Goal: Task Accomplishment & Management: Complete application form

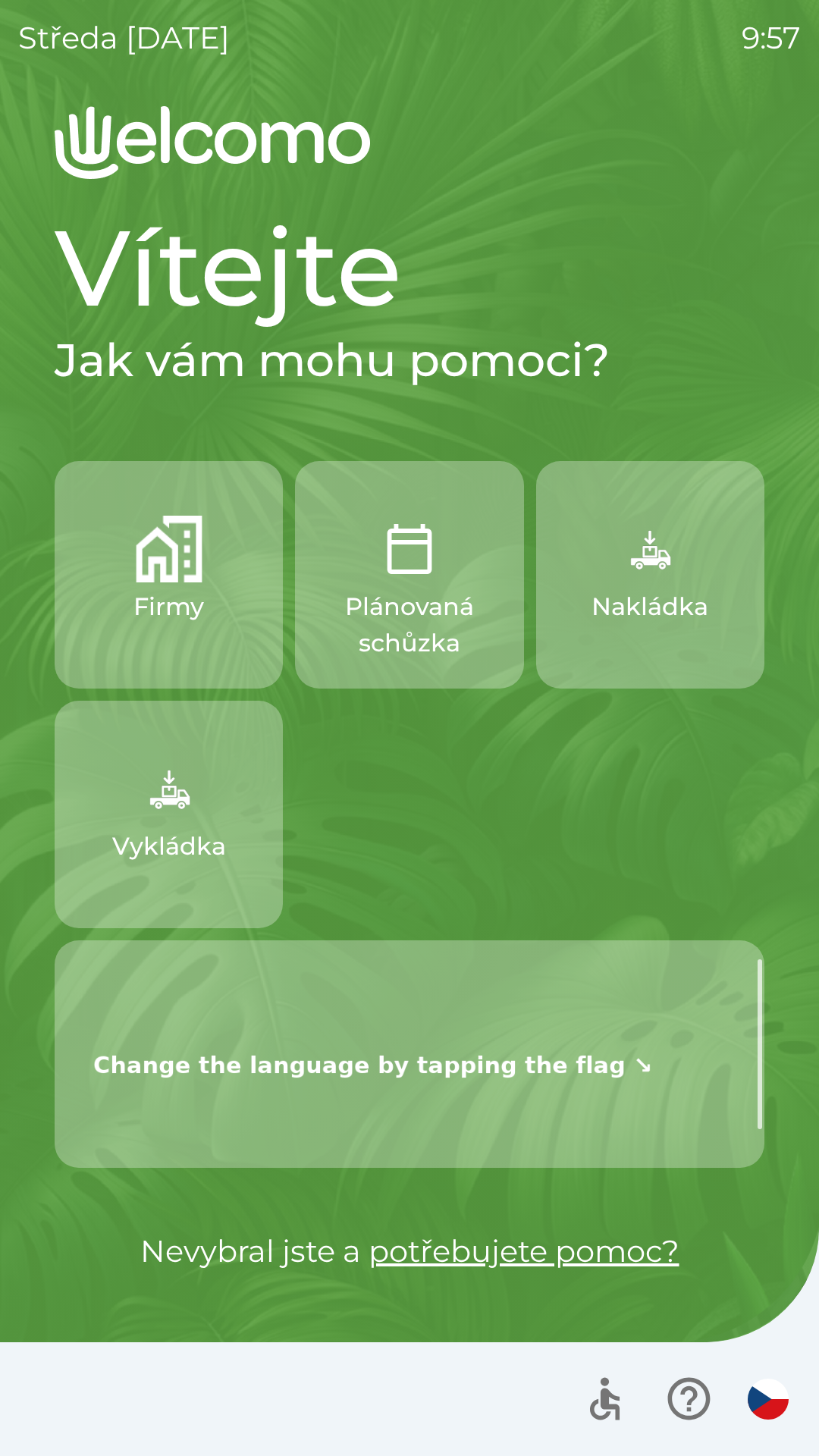
click at [675, 1074] on p at bounding box center [415, 1067] width 673 height 206
click at [650, 932] on div "Firmy Plánovaná schůzka Nakládka Vykládka" at bounding box center [410, 814] width 710 height 707
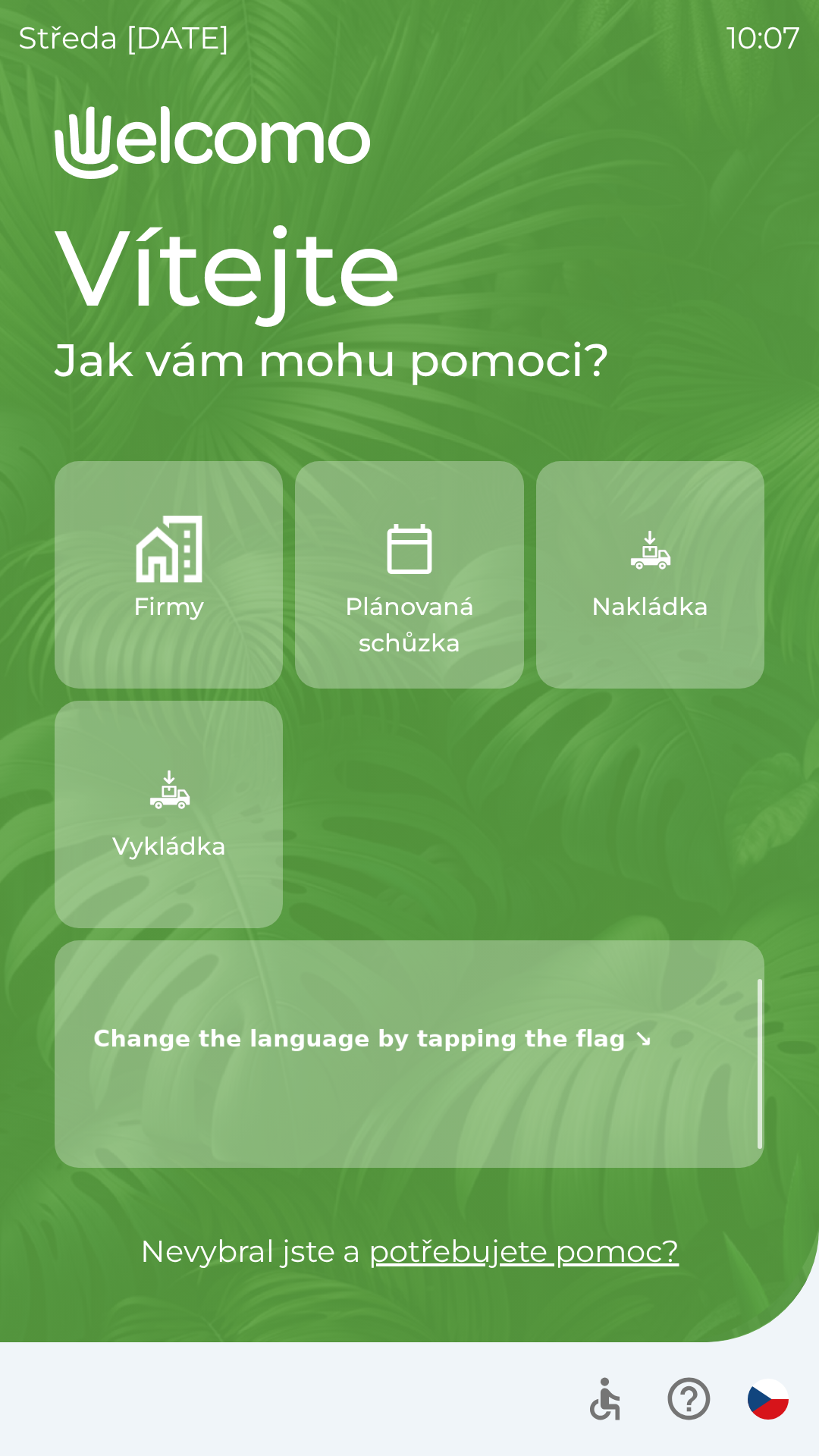
click at [550, 1074] on img at bounding box center [373, 1036] width 589 height 196
click at [739, 1067] on p at bounding box center [415, 1041] width 673 height 206
click at [757, 1420] on button "button" at bounding box center [768, 1400] width 53 height 53
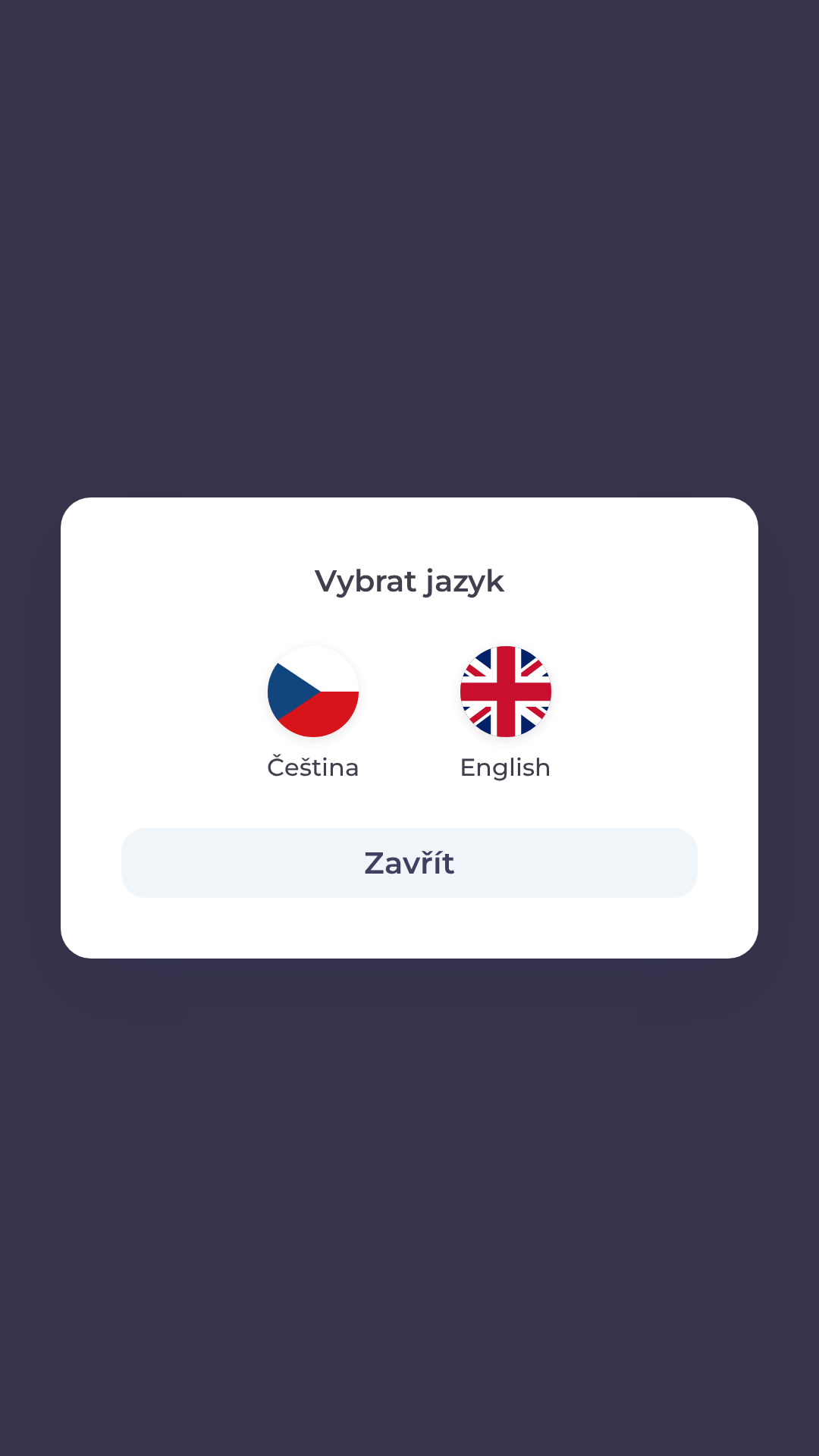
click at [428, 856] on button "Zavřít" at bounding box center [410, 863] width 577 height 70
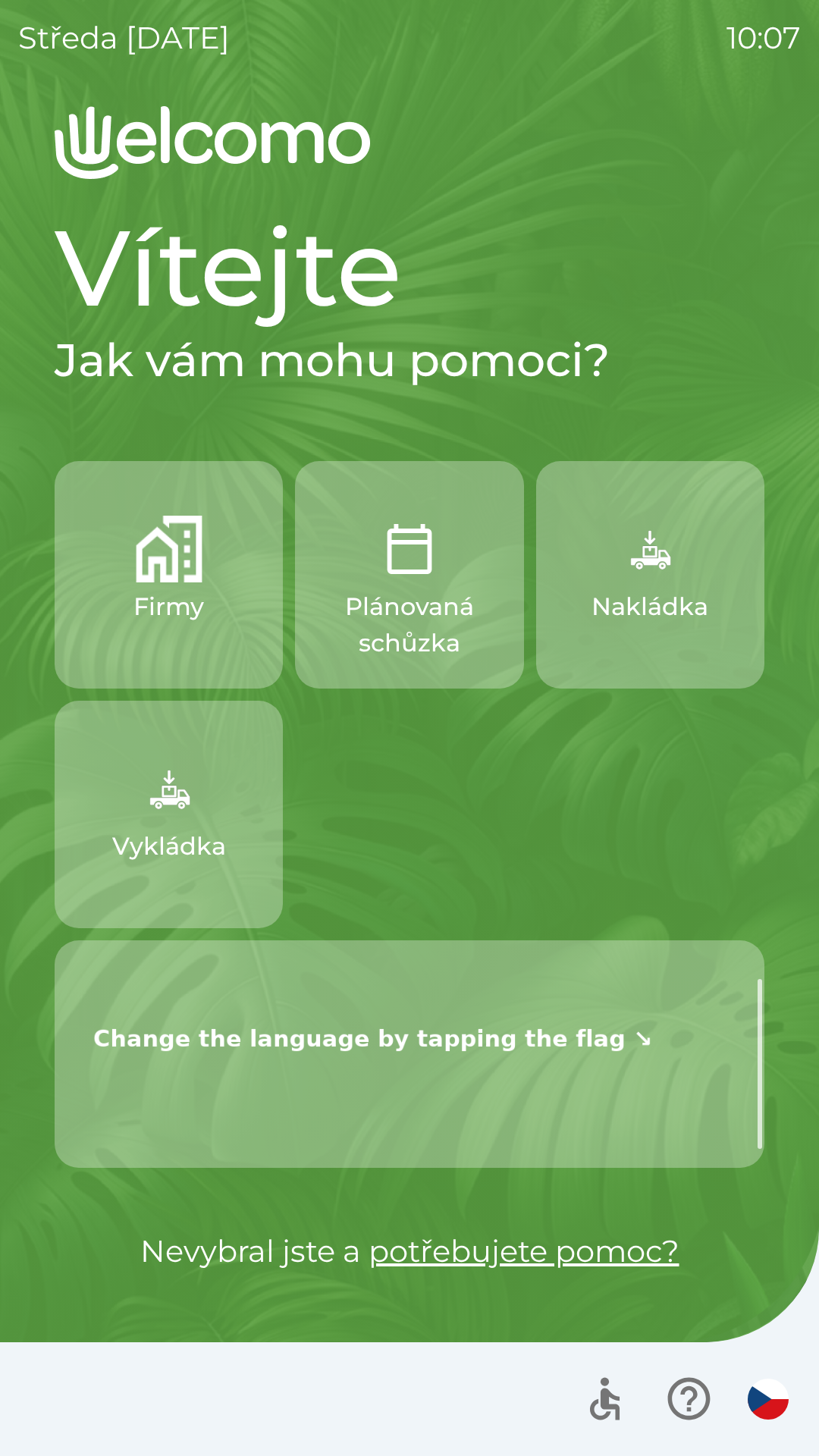
click at [637, 549] on img "button" at bounding box center [650, 549] width 67 height 67
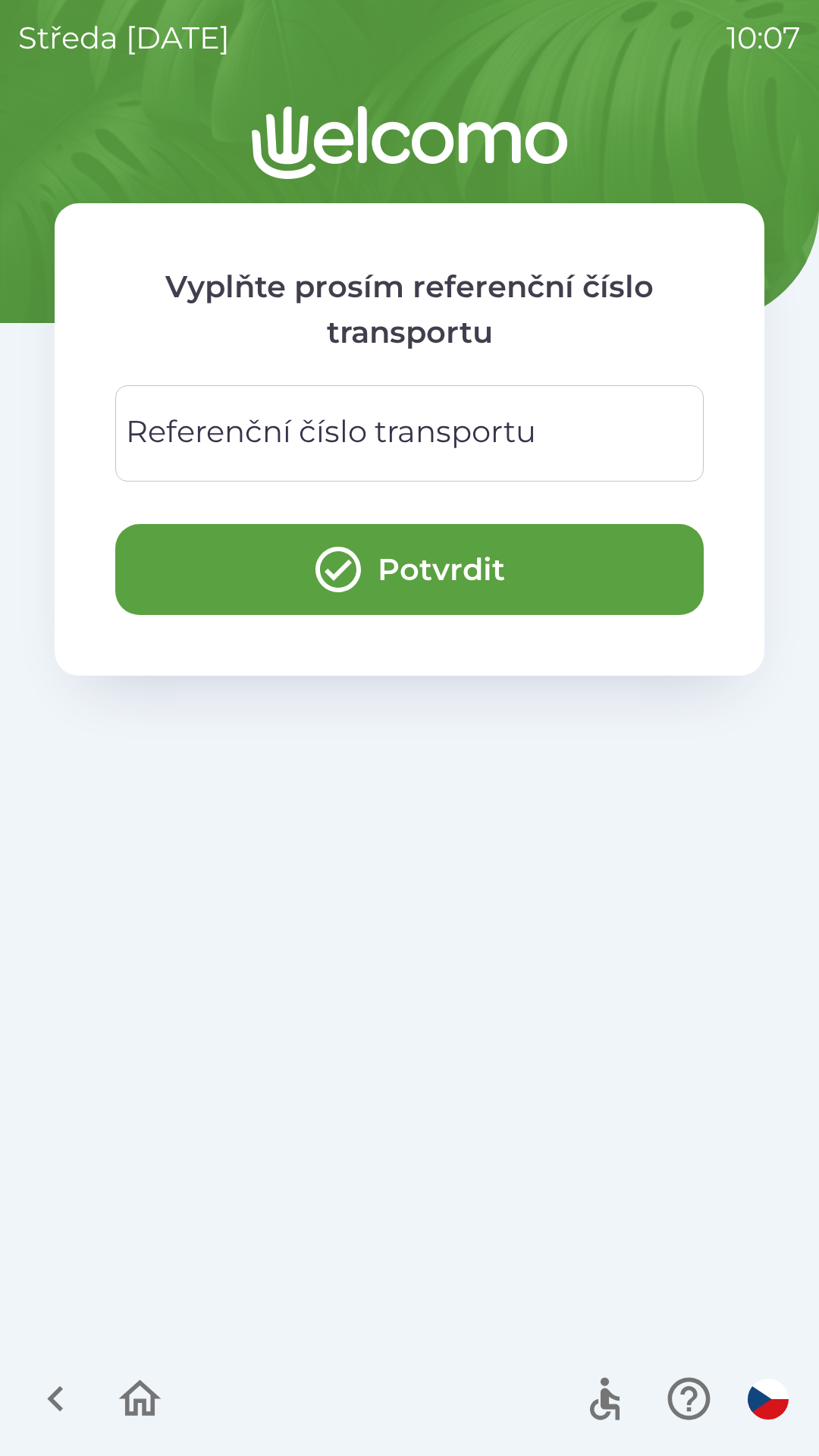
click at [356, 444] on div "Referenční číslo transportu Referenční číslo transportu" at bounding box center [410, 434] width 589 height 96
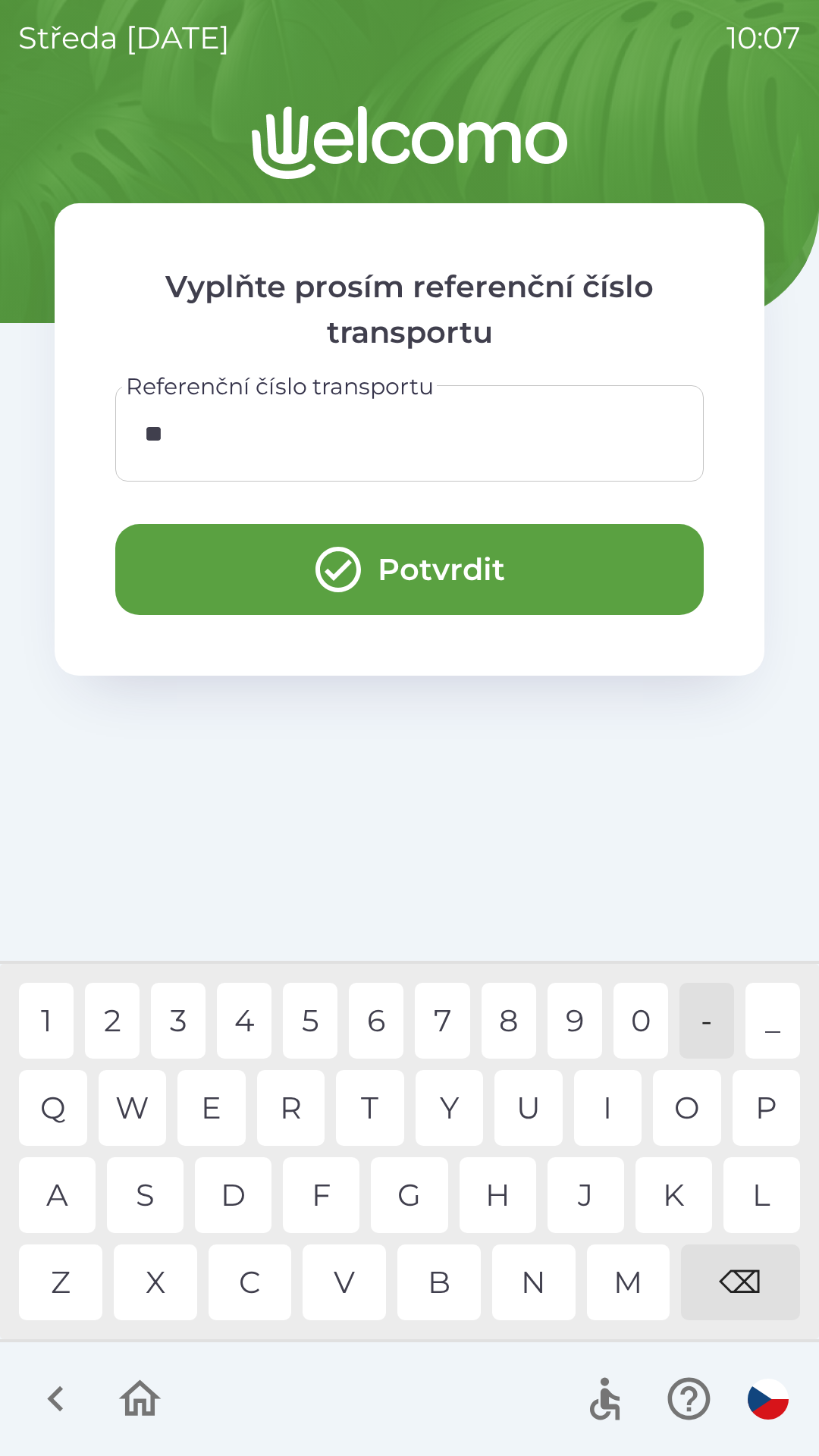
click at [95, 1009] on div "2" at bounding box center [112, 1021] width 55 height 75
click at [179, 1022] on div "3" at bounding box center [178, 1021] width 55 height 75
type input "****"
click at [445, 576] on button "Potvrdit" at bounding box center [410, 569] width 589 height 91
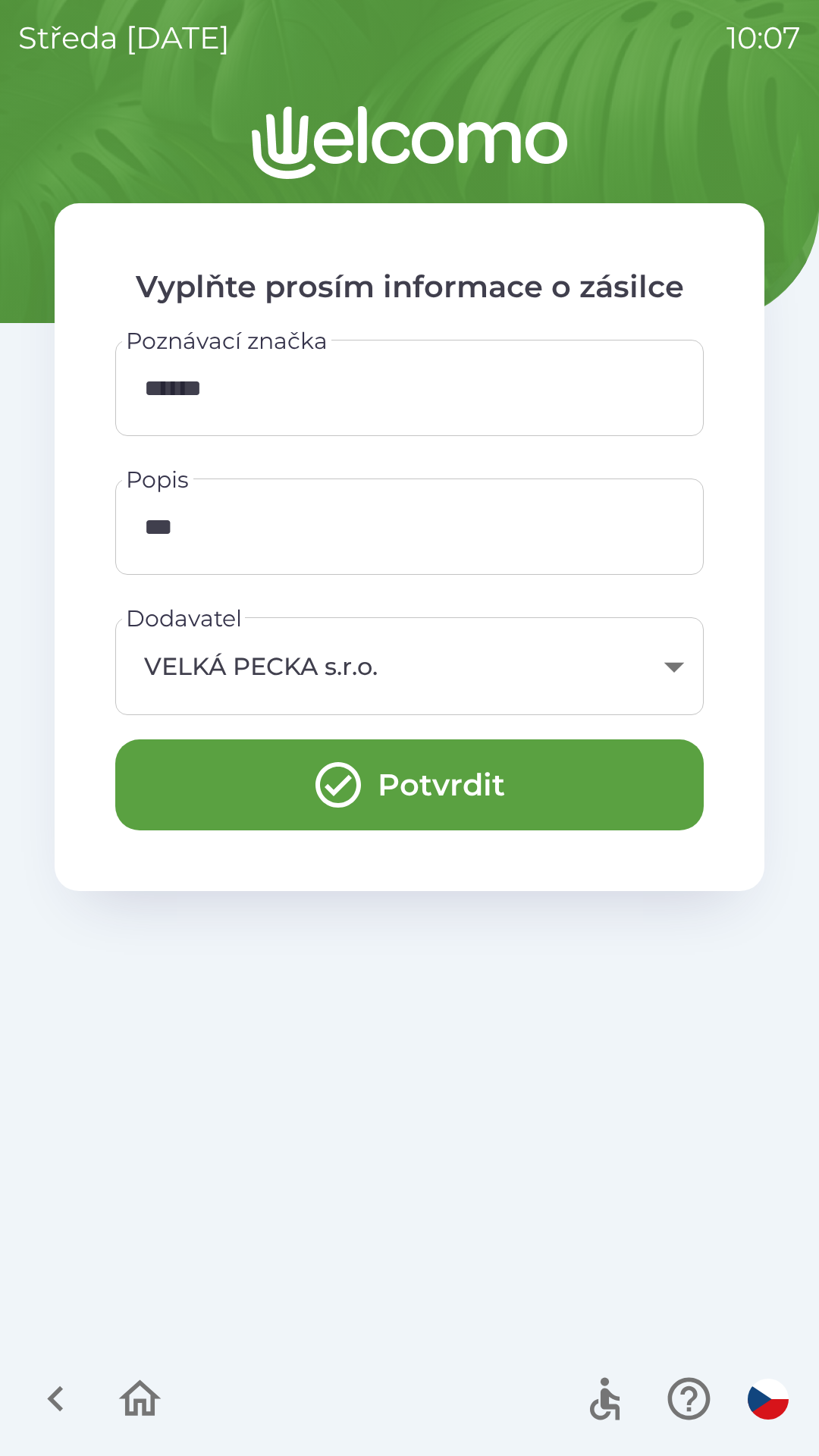
click at [429, 786] on button "Potvrdit" at bounding box center [410, 785] width 589 height 91
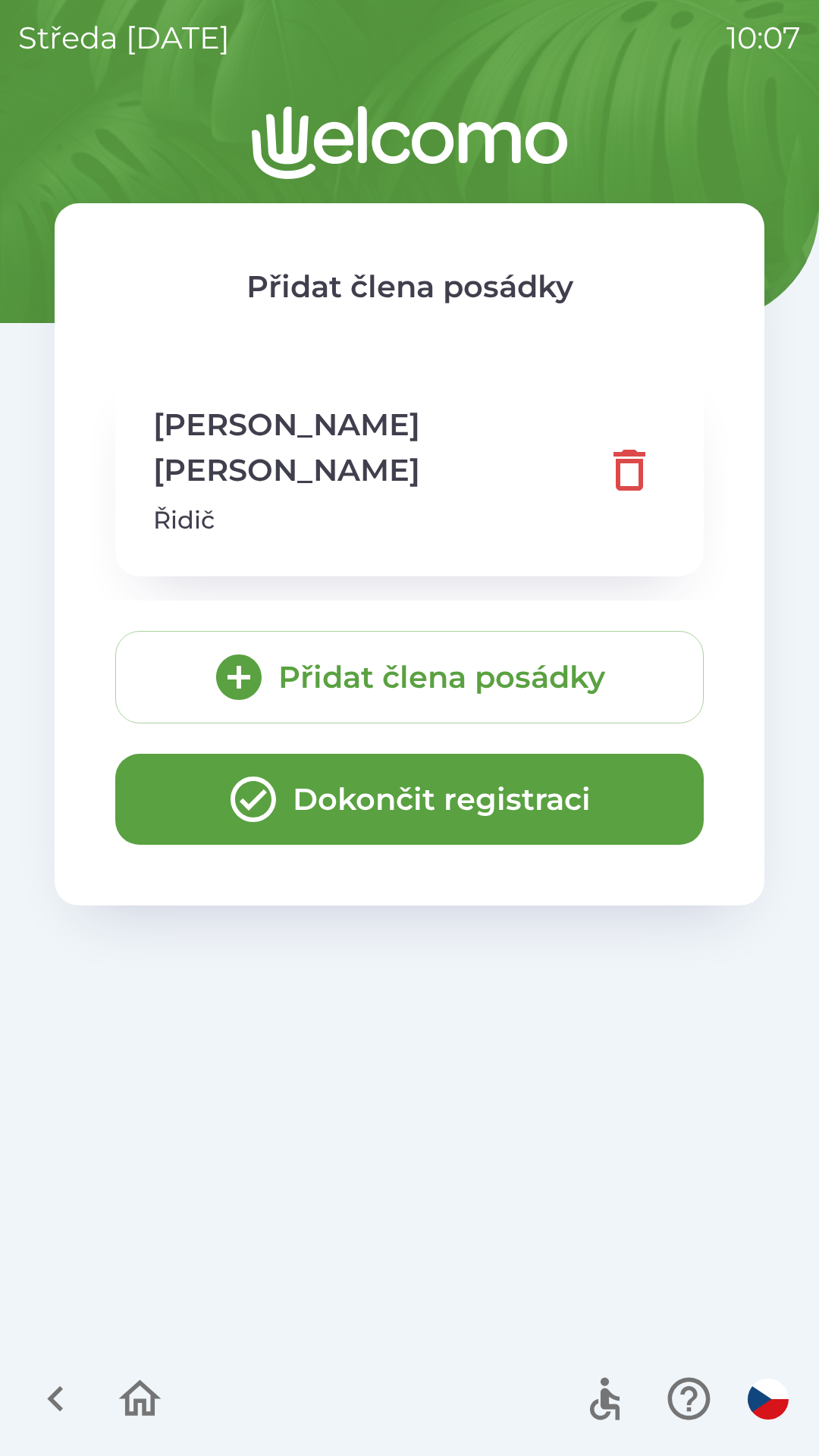
click at [481, 754] on button "Dokončit registraci" at bounding box center [410, 799] width 589 height 91
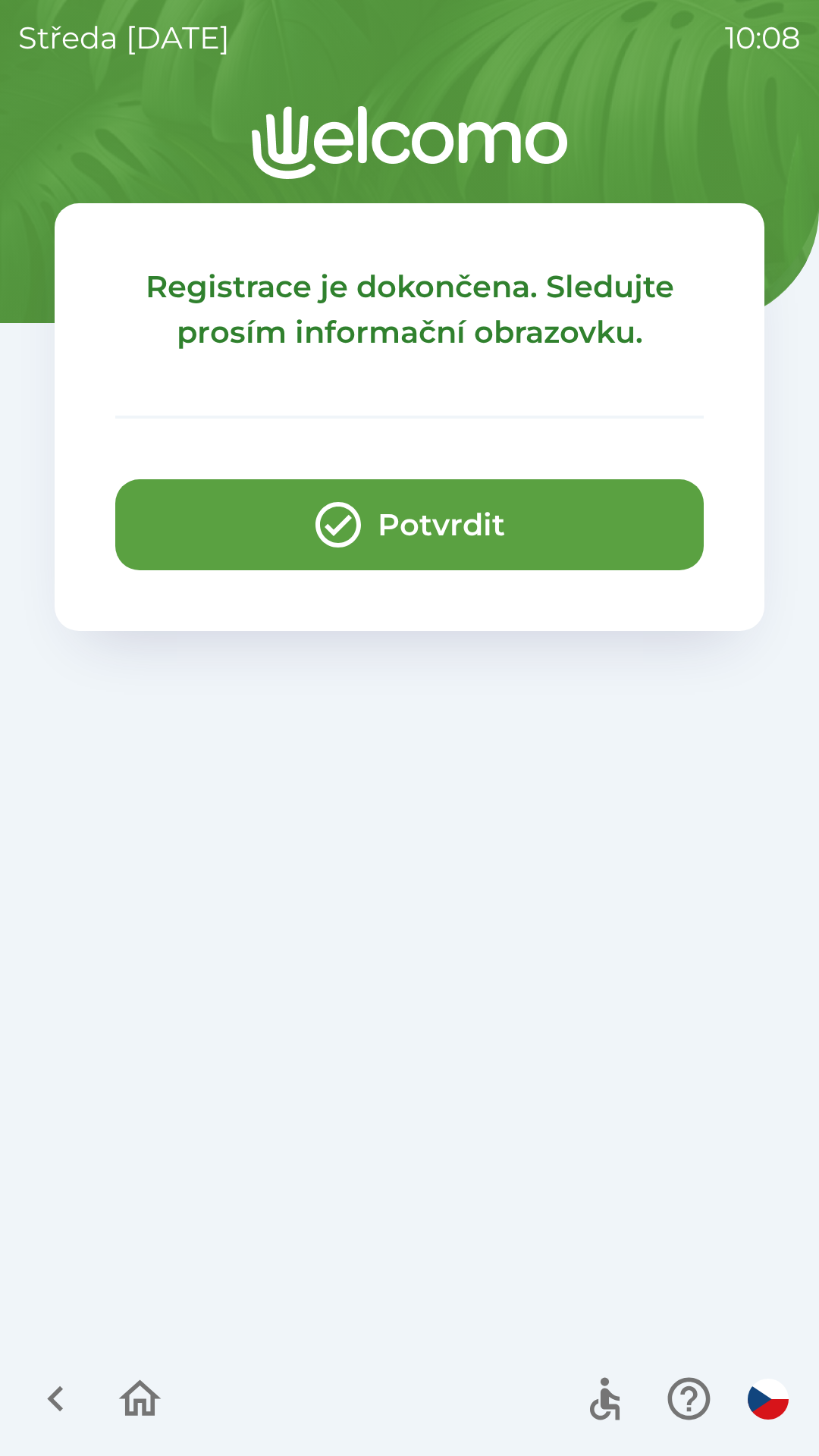
click at [472, 526] on button "Potvrdit" at bounding box center [410, 524] width 589 height 91
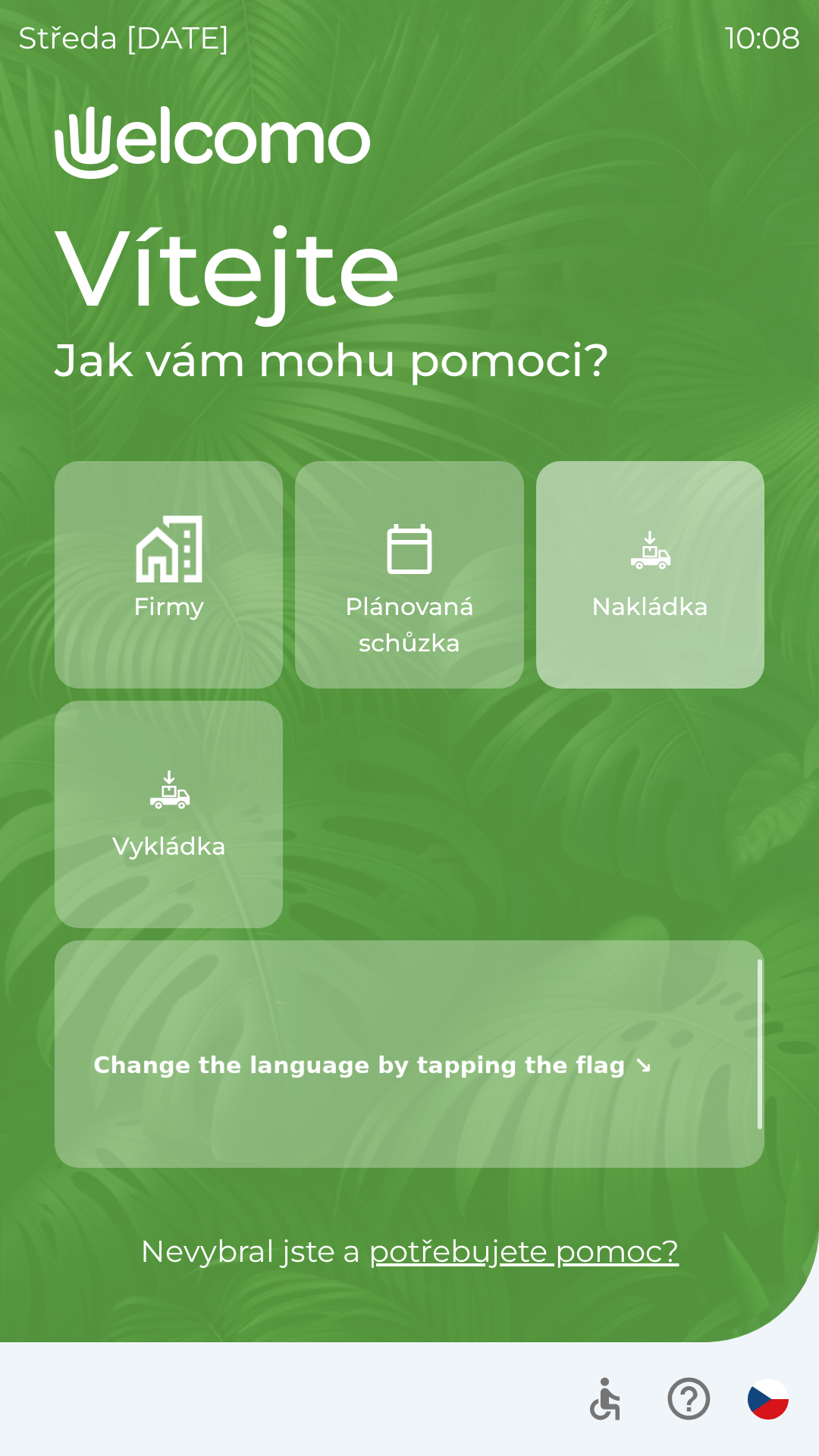
click at [646, 573] on img "button" at bounding box center [650, 549] width 67 height 67
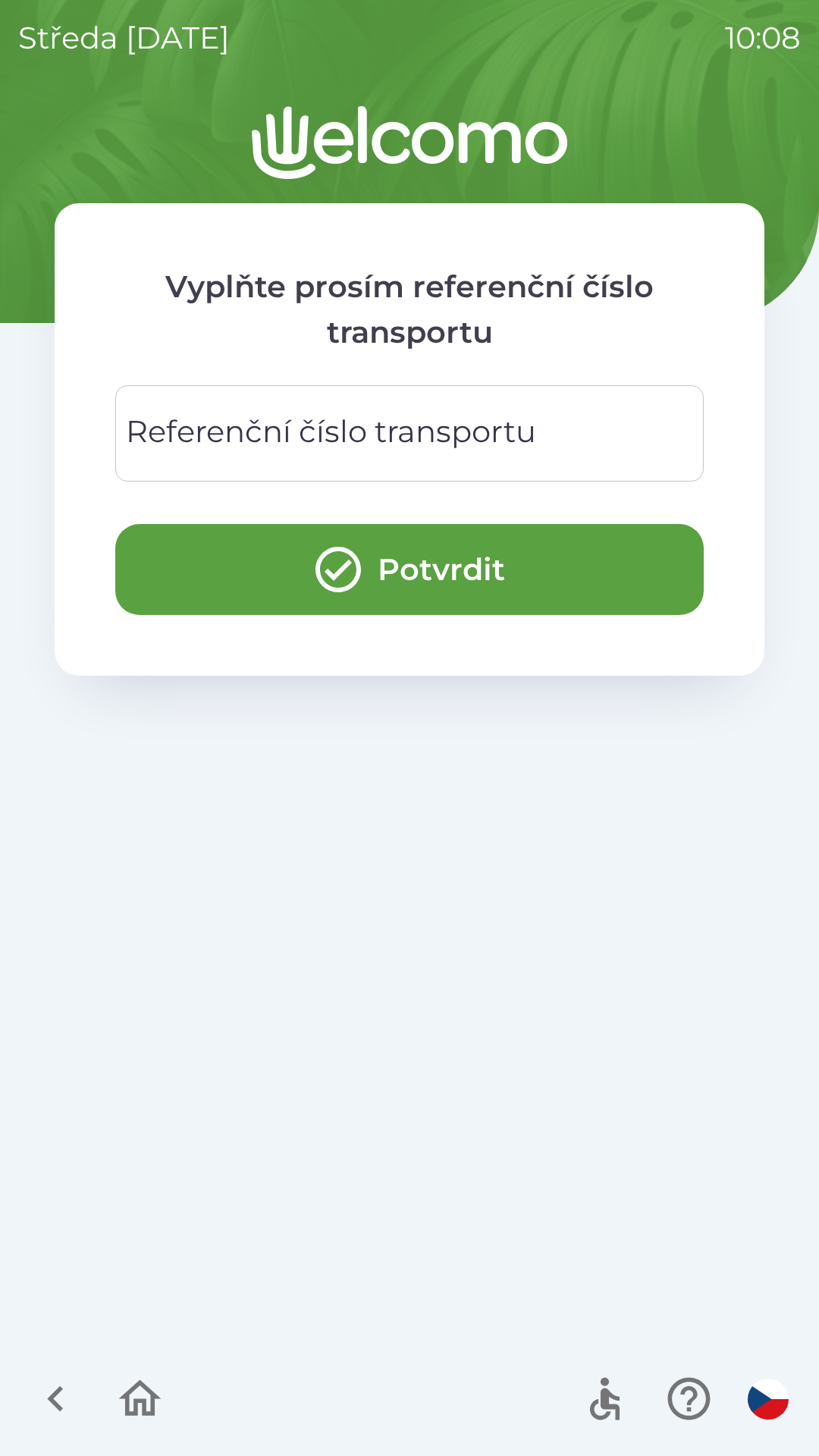
click at [410, 444] on div "Referenční číslo transportu Referenční číslo transportu" at bounding box center [410, 434] width 589 height 96
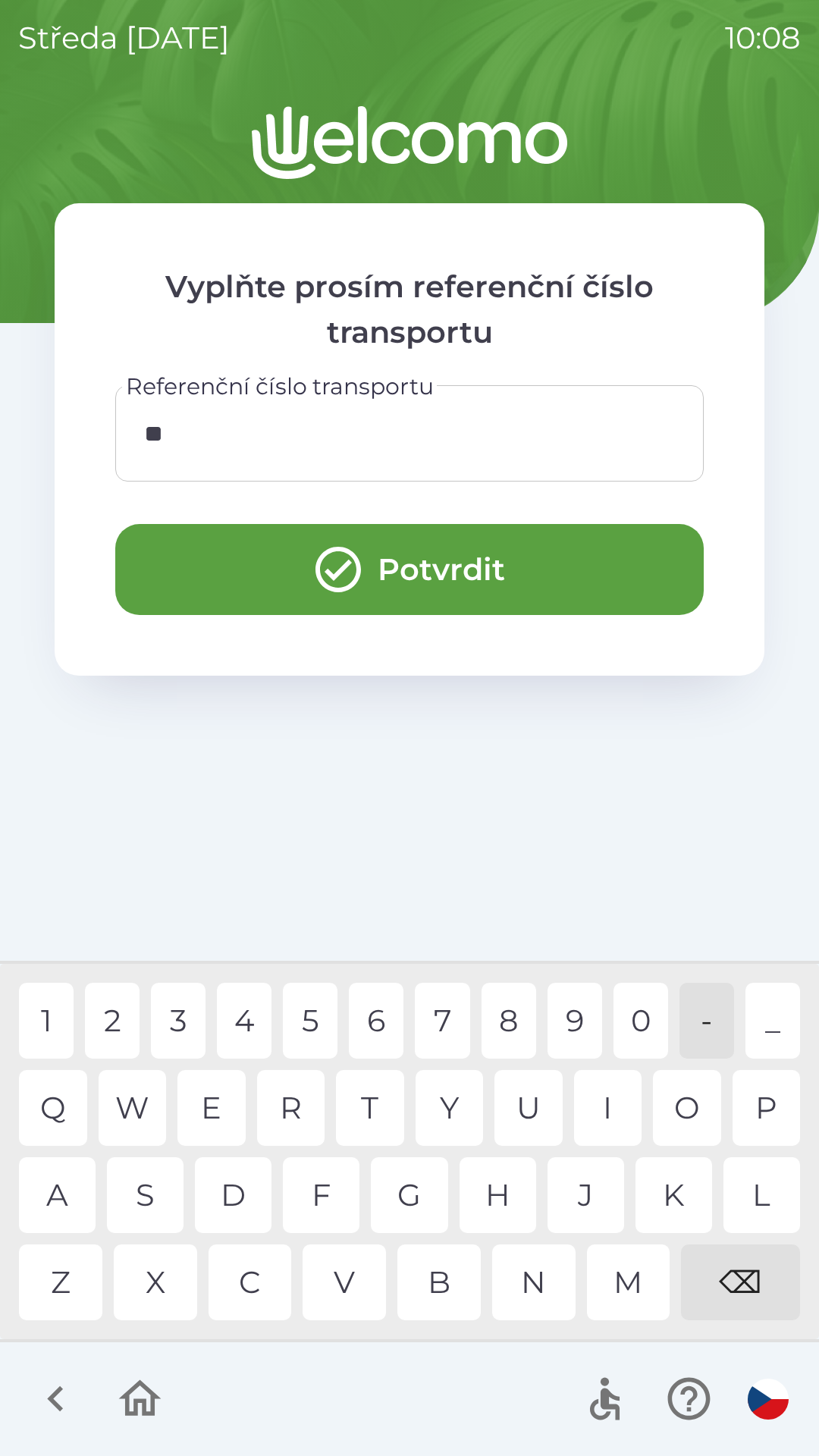
click at [181, 1001] on div "3" at bounding box center [178, 1021] width 55 height 75
type input "*****"
click at [180, 1019] on div "3" at bounding box center [178, 1021] width 55 height 75
click at [417, 568] on button "Potvrdit" at bounding box center [410, 569] width 589 height 91
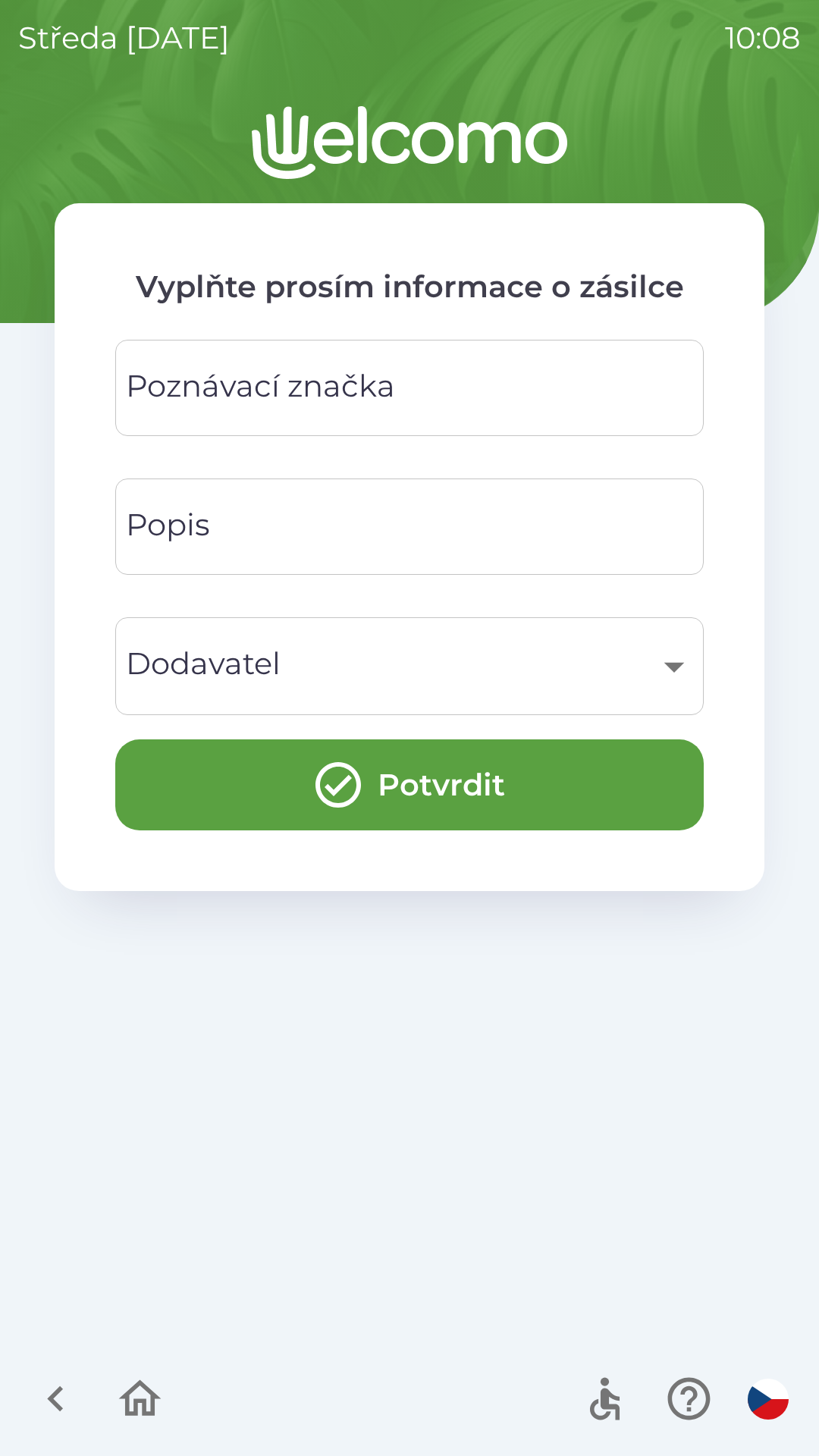
click at [342, 385] on div "Poznávací značka Poznávací značka" at bounding box center [410, 388] width 589 height 96
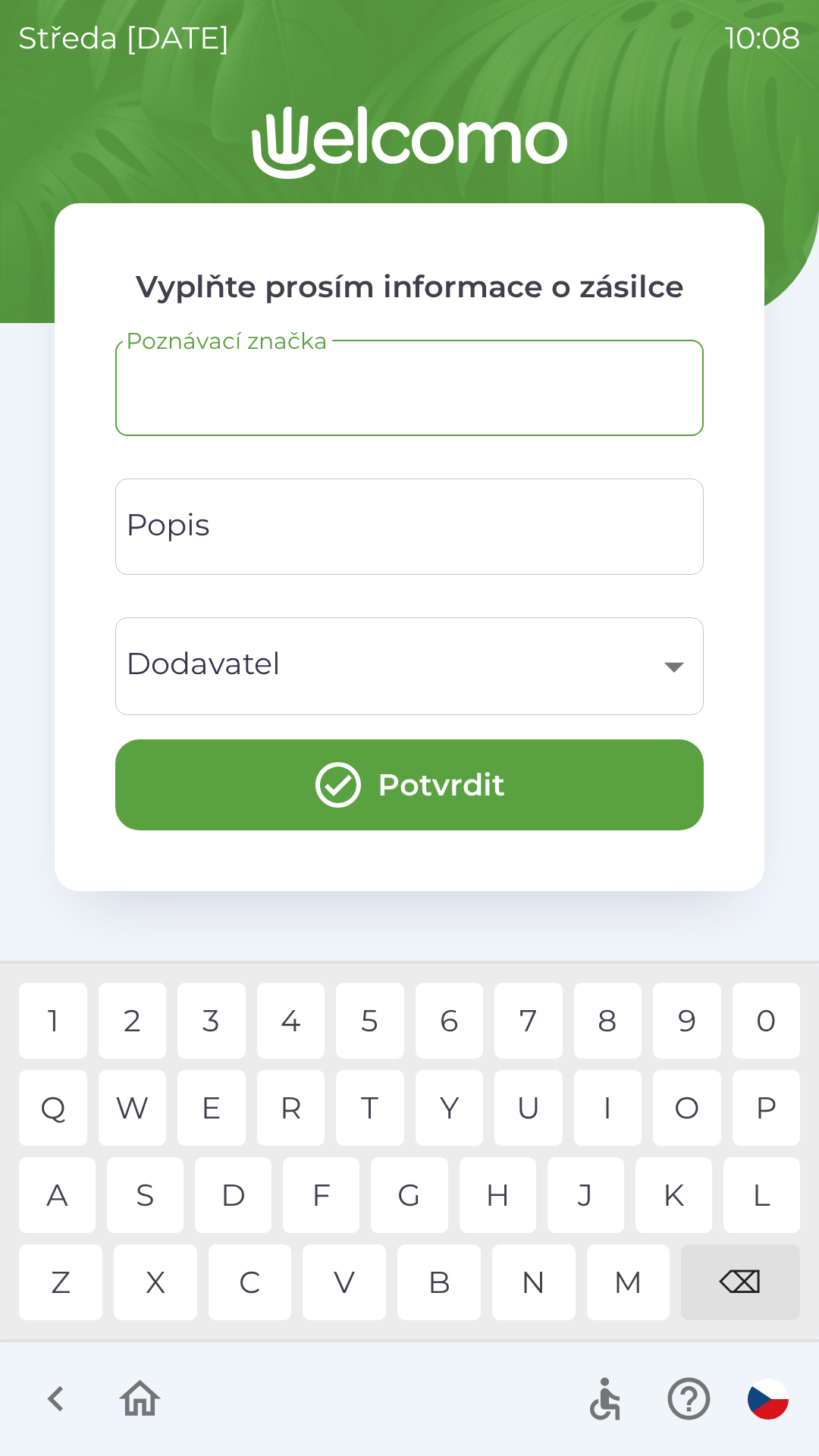
click at [445, 544] on input "Popis" at bounding box center [410, 527] width 552 height 60
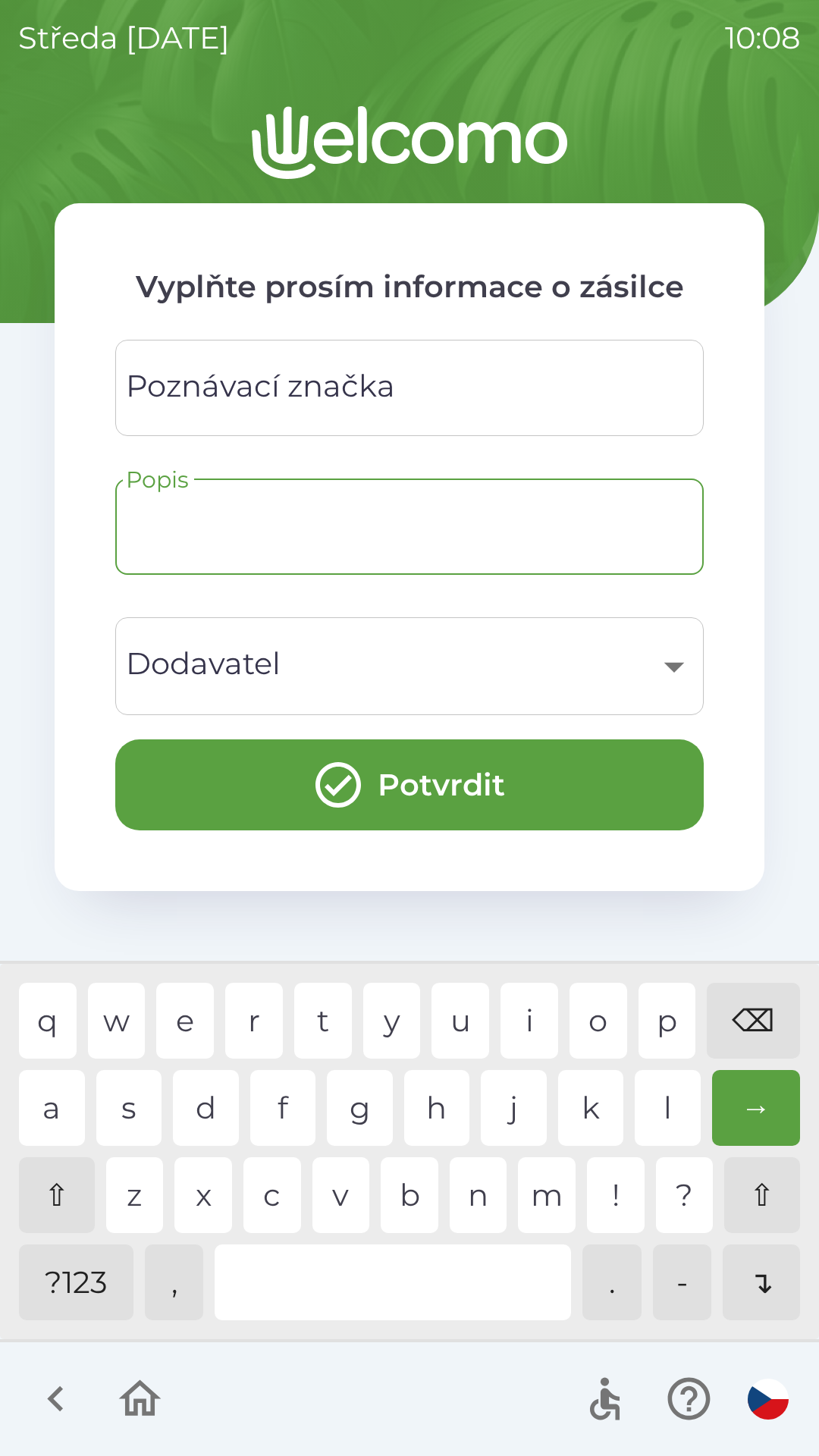
click at [398, 710] on div "​ Dodavatel" at bounding box center [410, 667] width 589 height 98
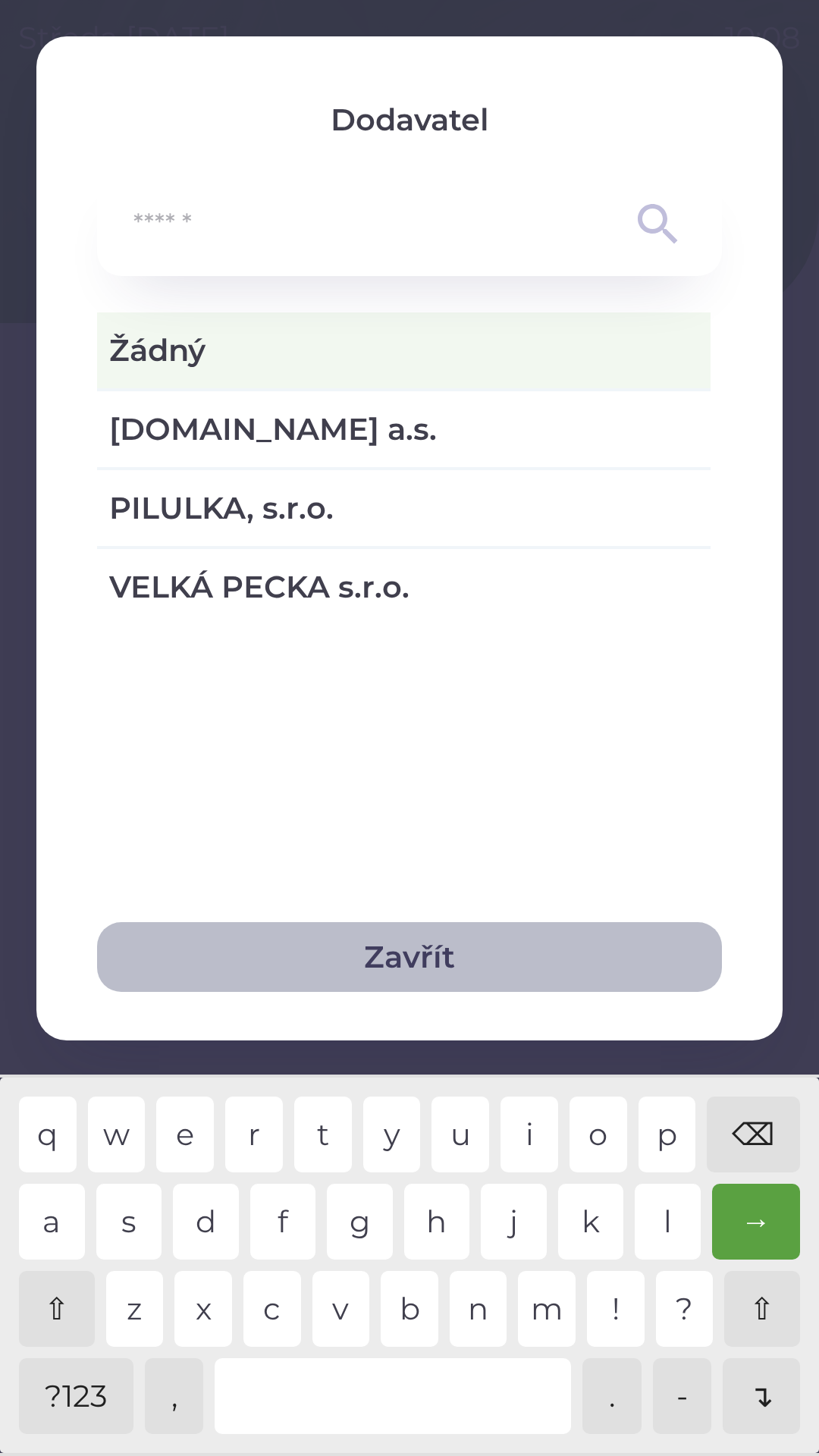
click at [414, 973] on button "Zavřít" at bounding box center [410, 957] width 625 height 70
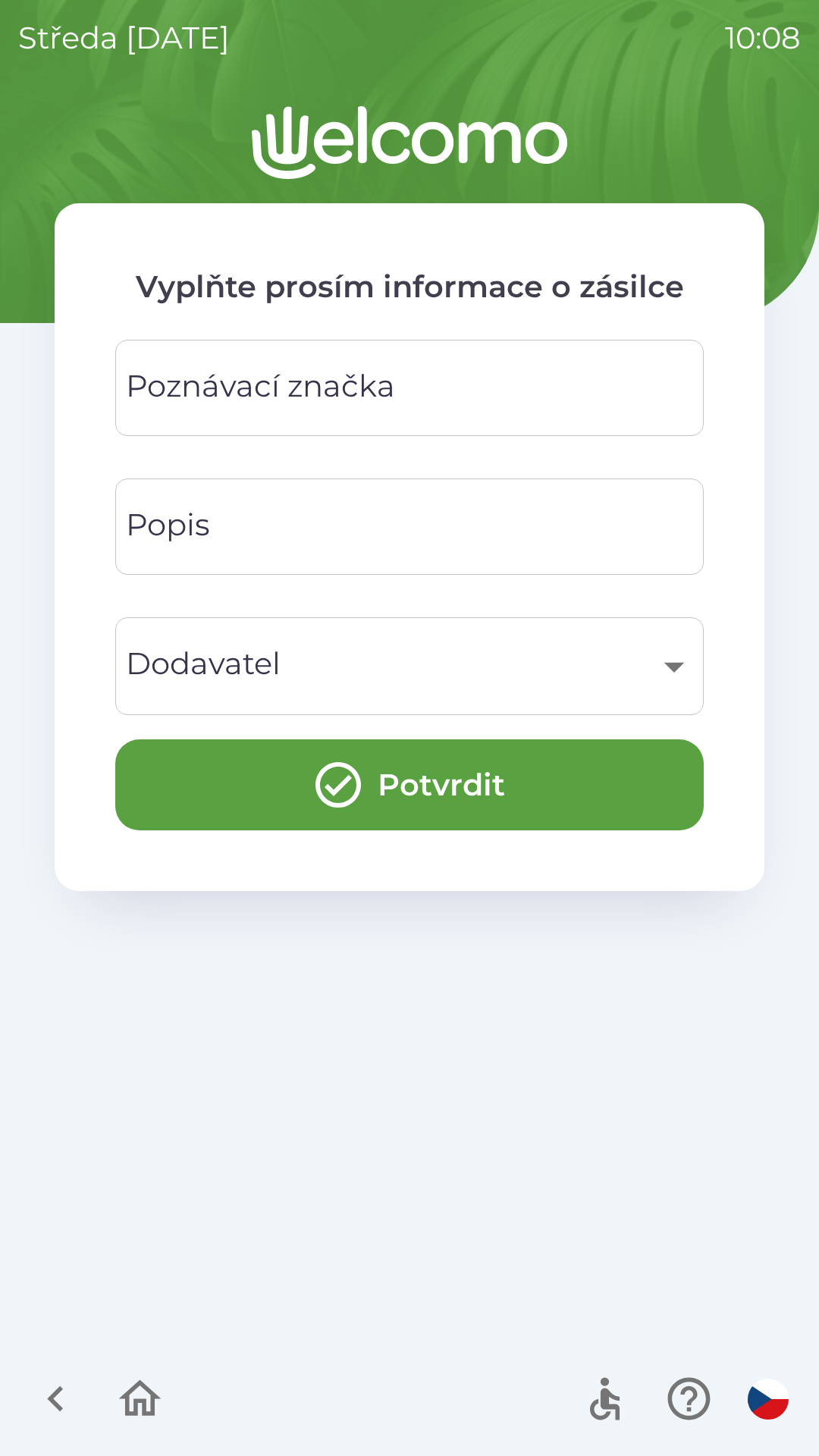
click at [149, 1404] on icon "button" at bounding box center [140, 1399] width 51 height 51
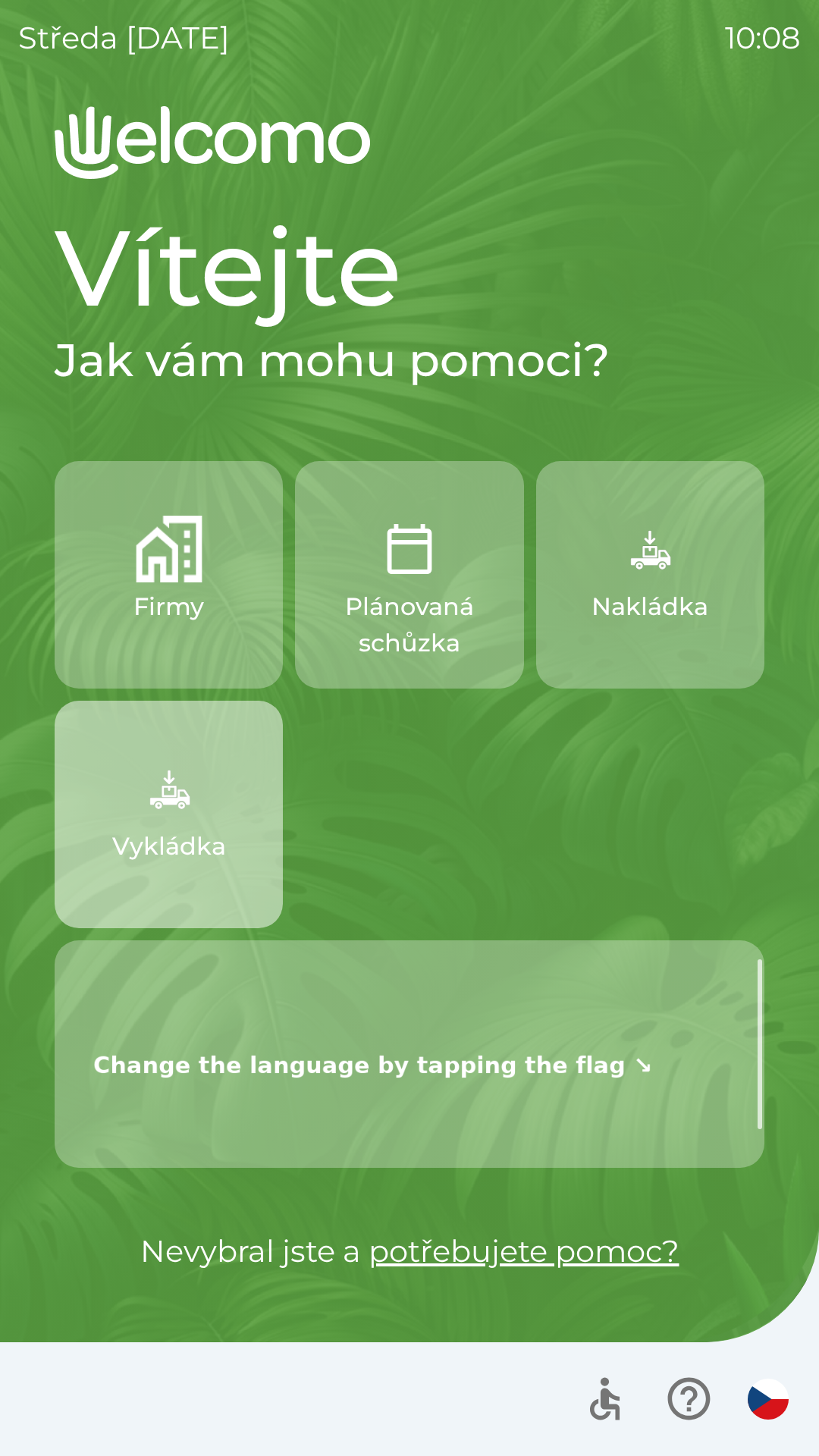
click at [167, 819] on img "button" at bounding box center [169, 789] width 67 height 67
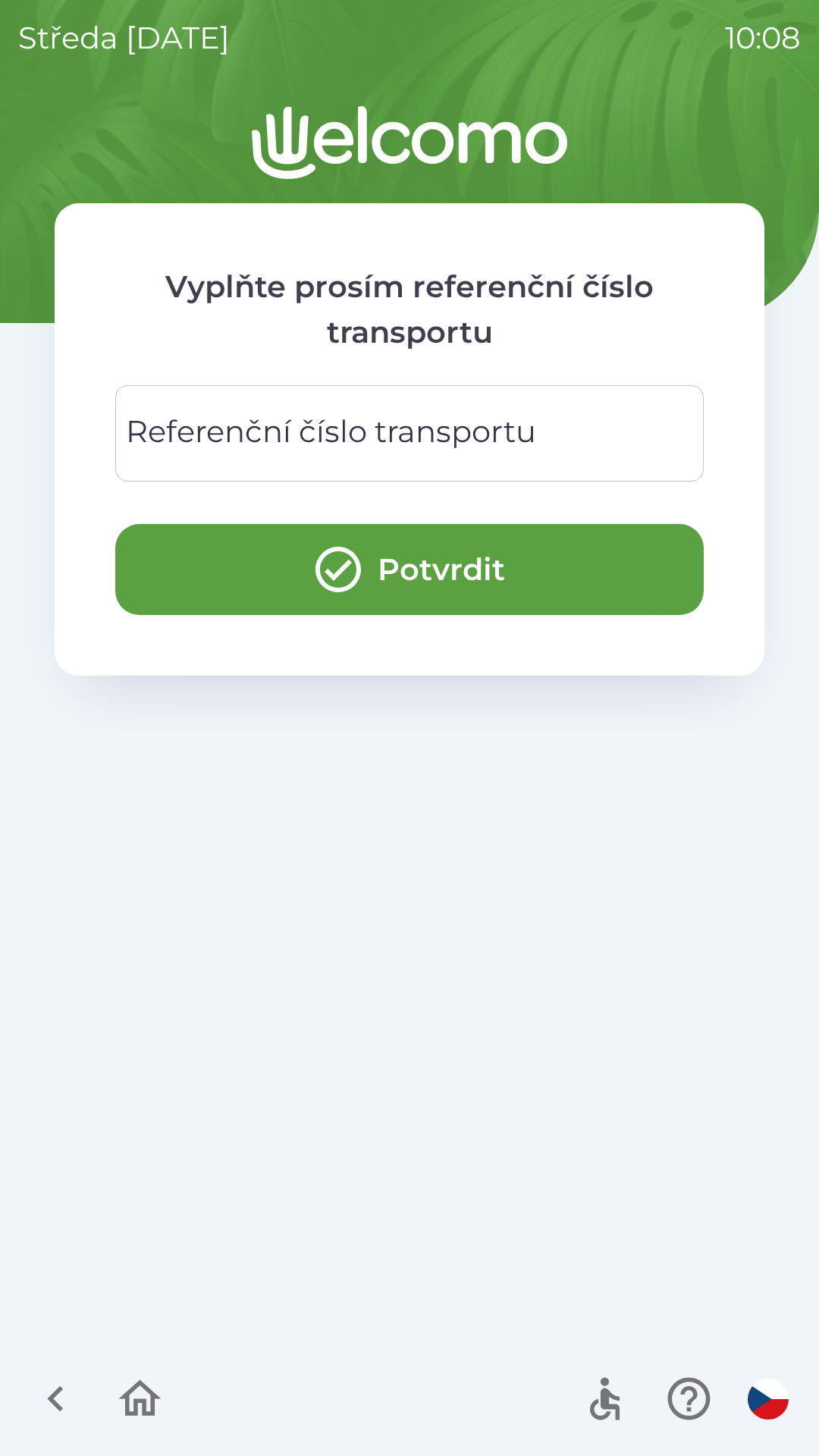
click at [447, 434] on div "Referenční číslo transportu Referenční číslo transportu" at bounding box center [410, 434] width 589 height 96
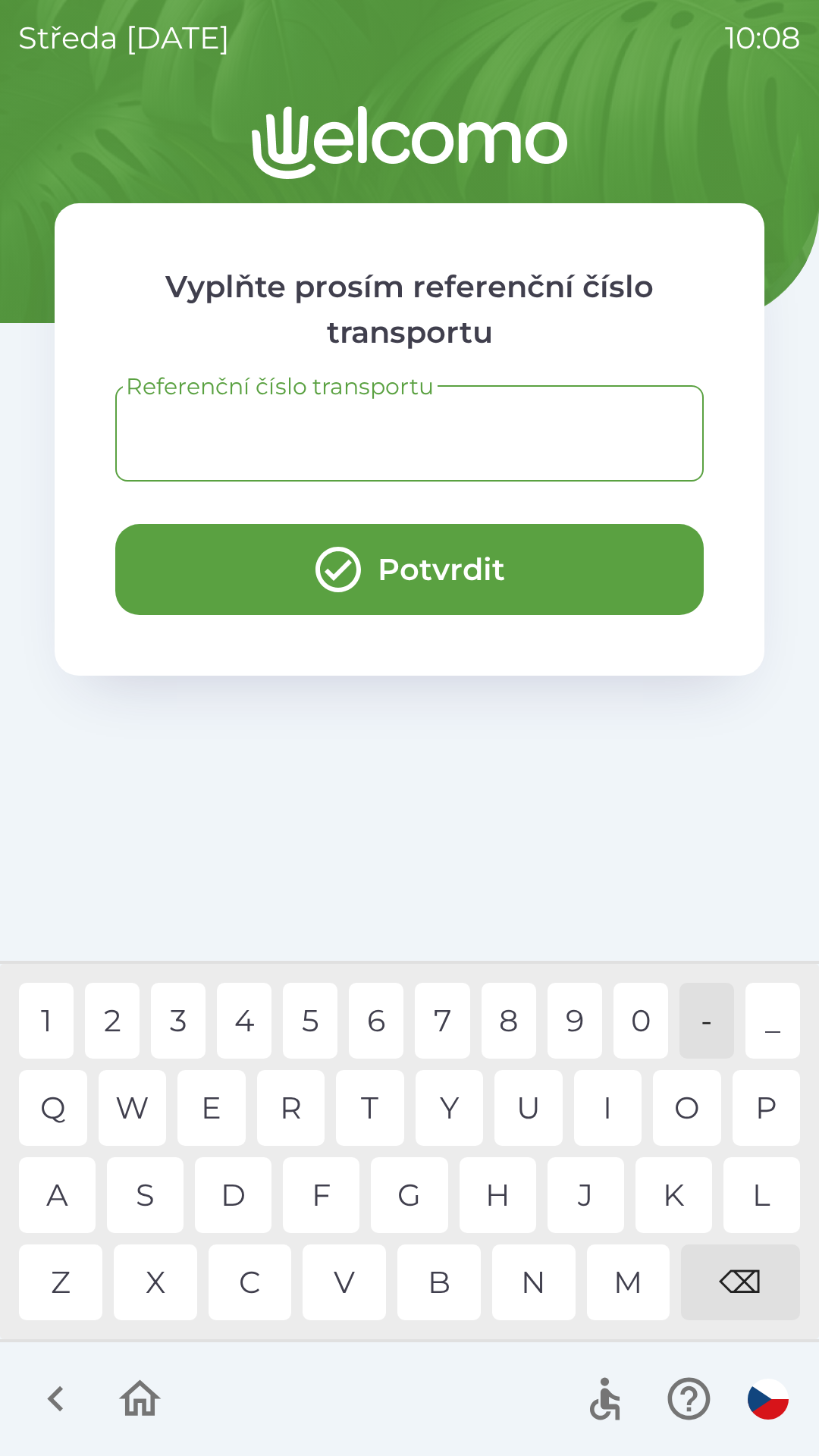
click at [153, 1393] on icon "button" at bounding box center [140, 1398] width 43 height 36
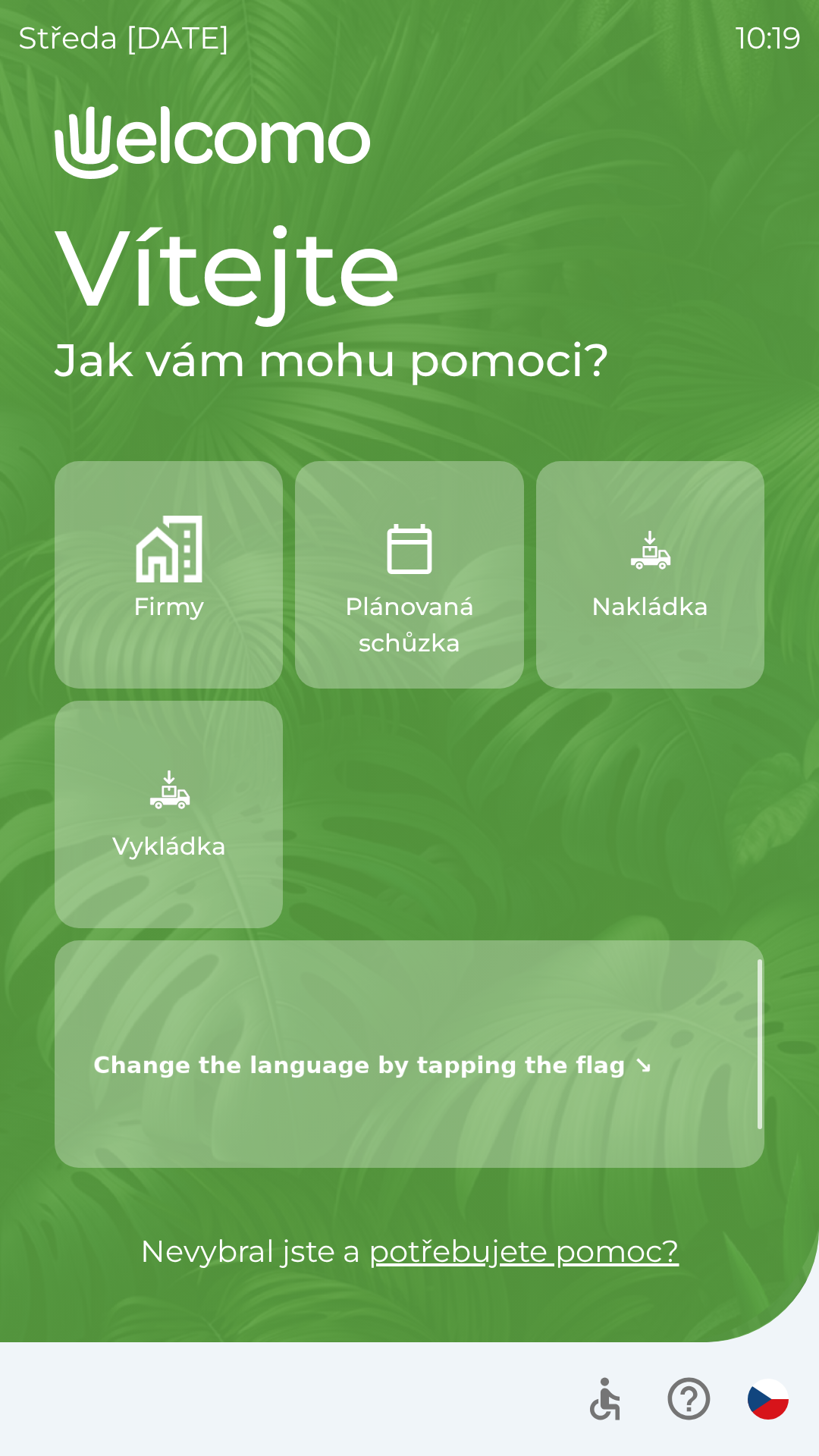
click at [647, 573] on img "button" at bounding box center [650, 549] width 67 height 67
click at [588, 1409] on icon "button" at bounding box center [605, 1399] width 51 height 51
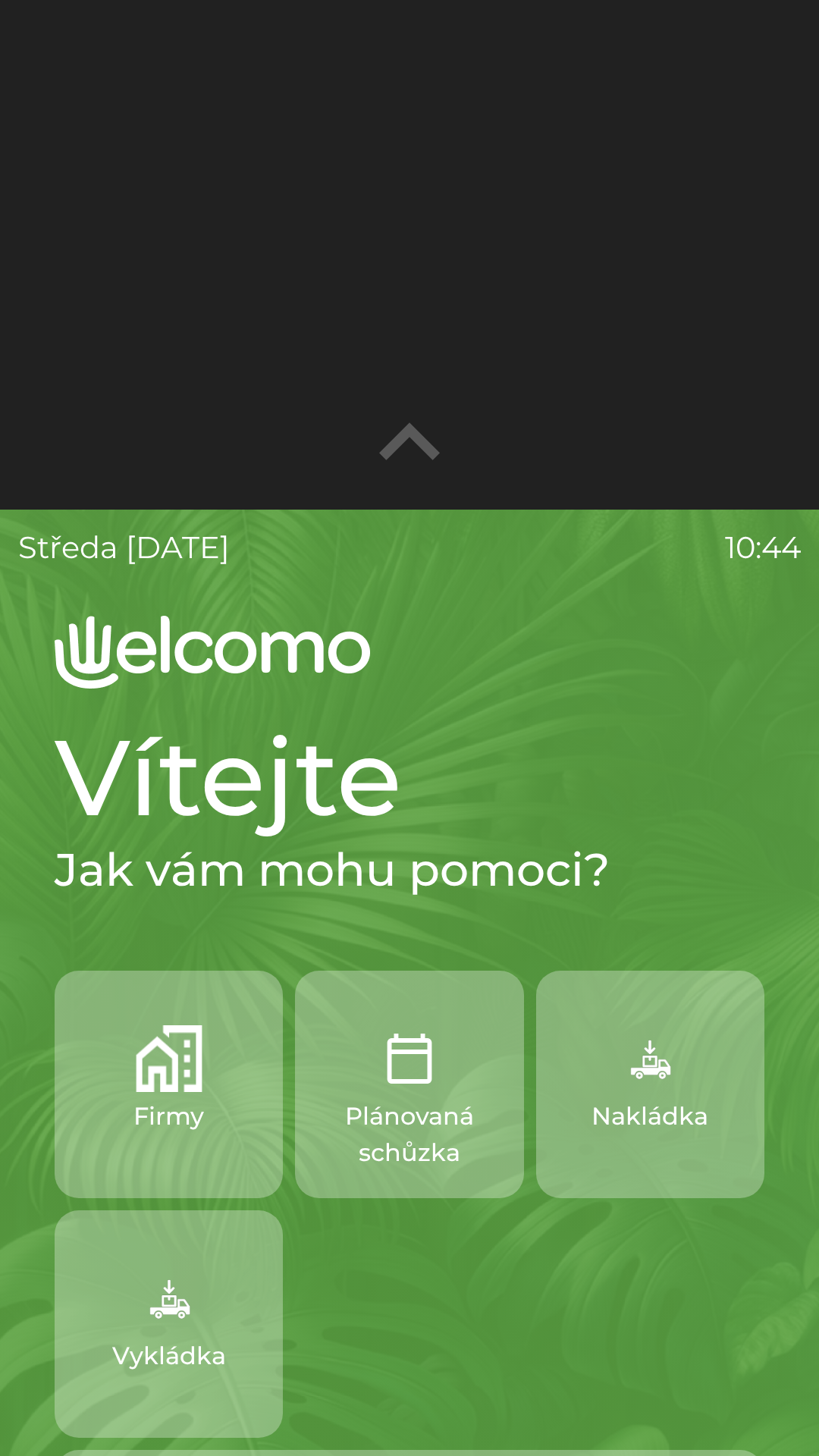
click at [395, 460] on icon "button" at bounding box center [409, 443] width 121 height 121
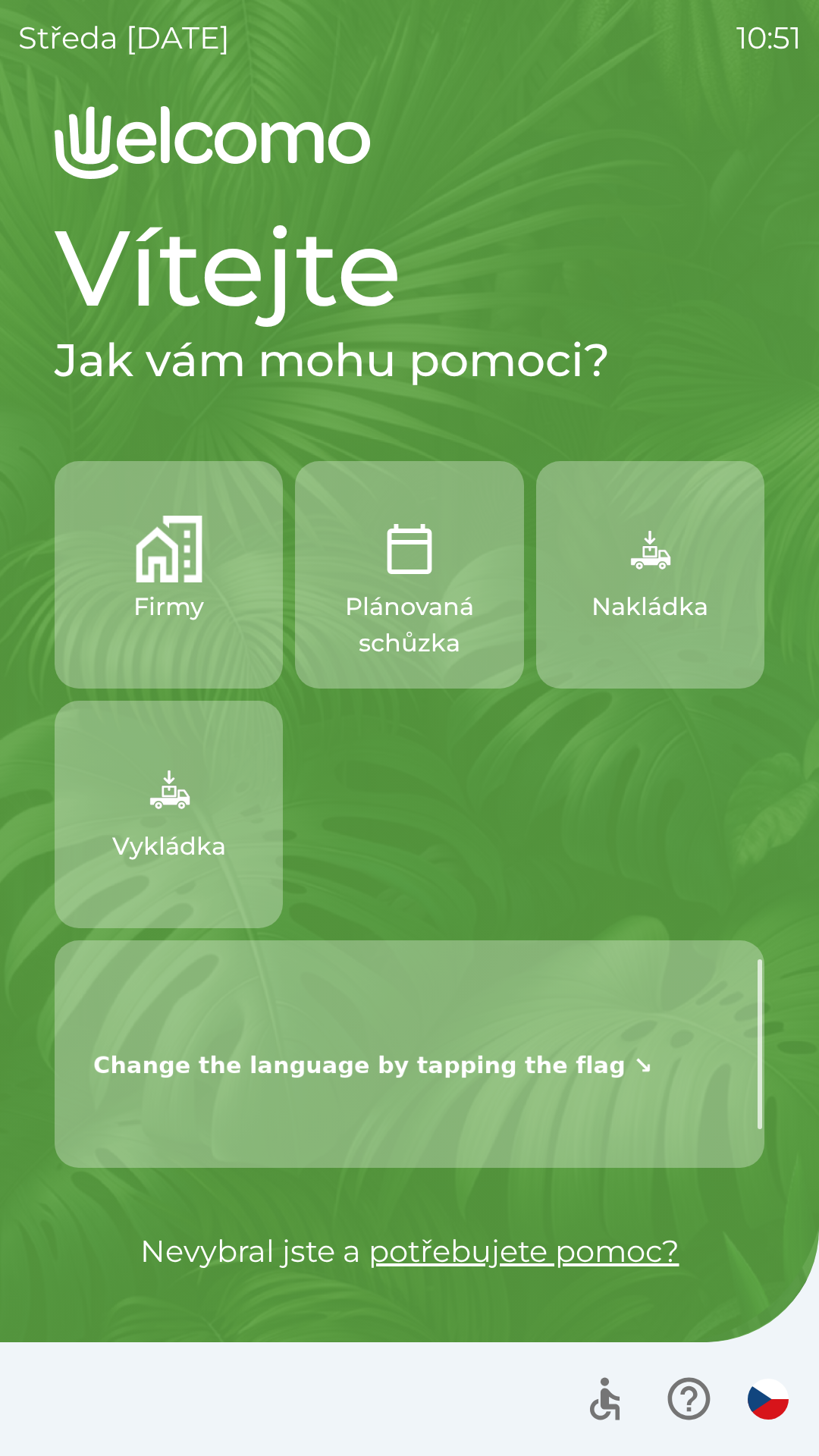
click at [132, 616] on button "Firmy" at bounding box center [169, 574] width 228 height 227
click at [133, 822] on button "Vykládka" at bounding box center [169, 814] width 228 height 227
click at [123, 834] on p "Vykládka" at bounding box center [169, 846] width 114 height 36
click at [691, 1390] on icon "button" at bounding box center [688, 1399] width 43 height 43
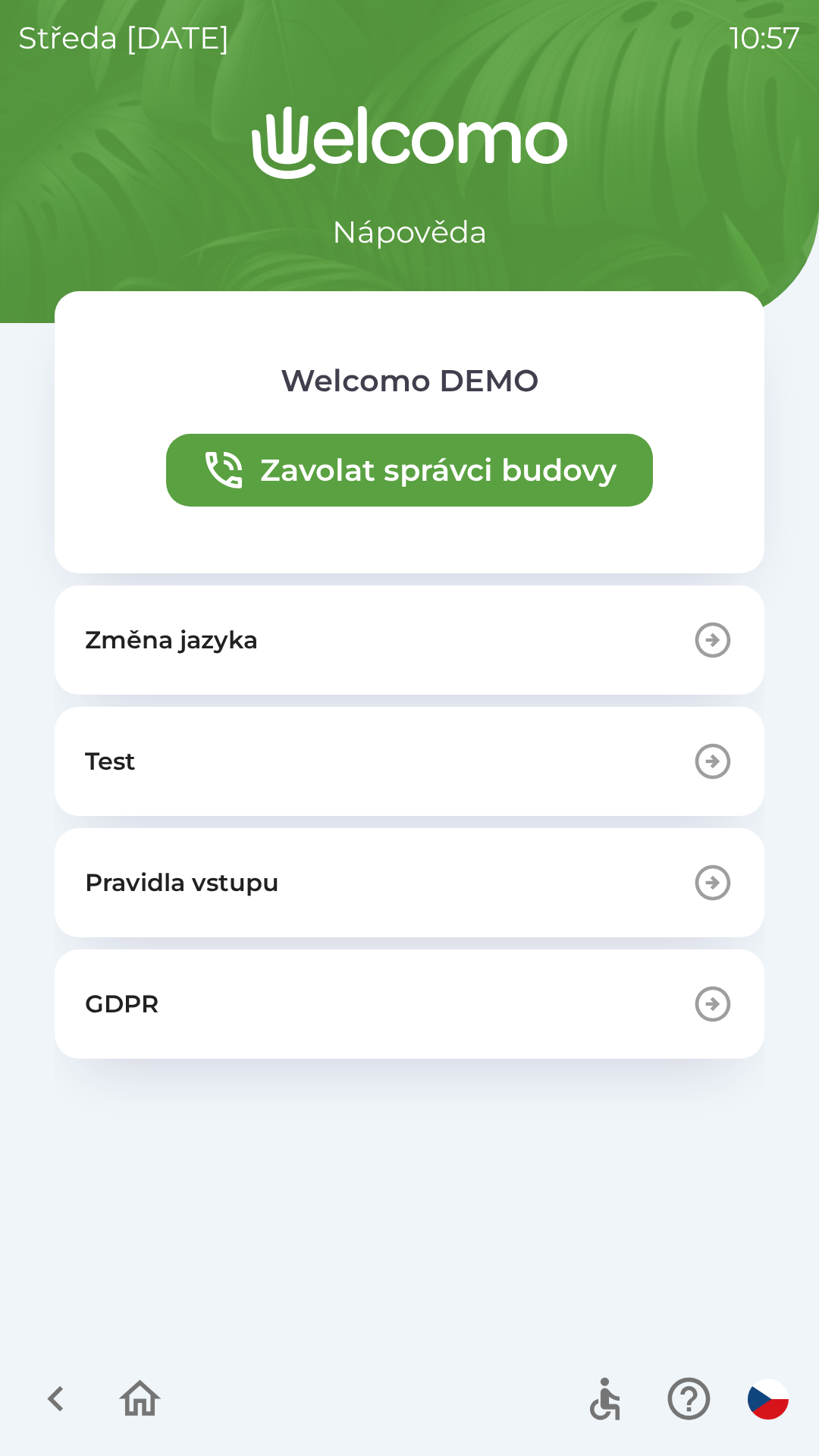
click at [43, 1389] on icon "button" at bounding box center [55, 1399] width 51 height 51
